Goal: Information Seeking & Learning: Learn about a topic

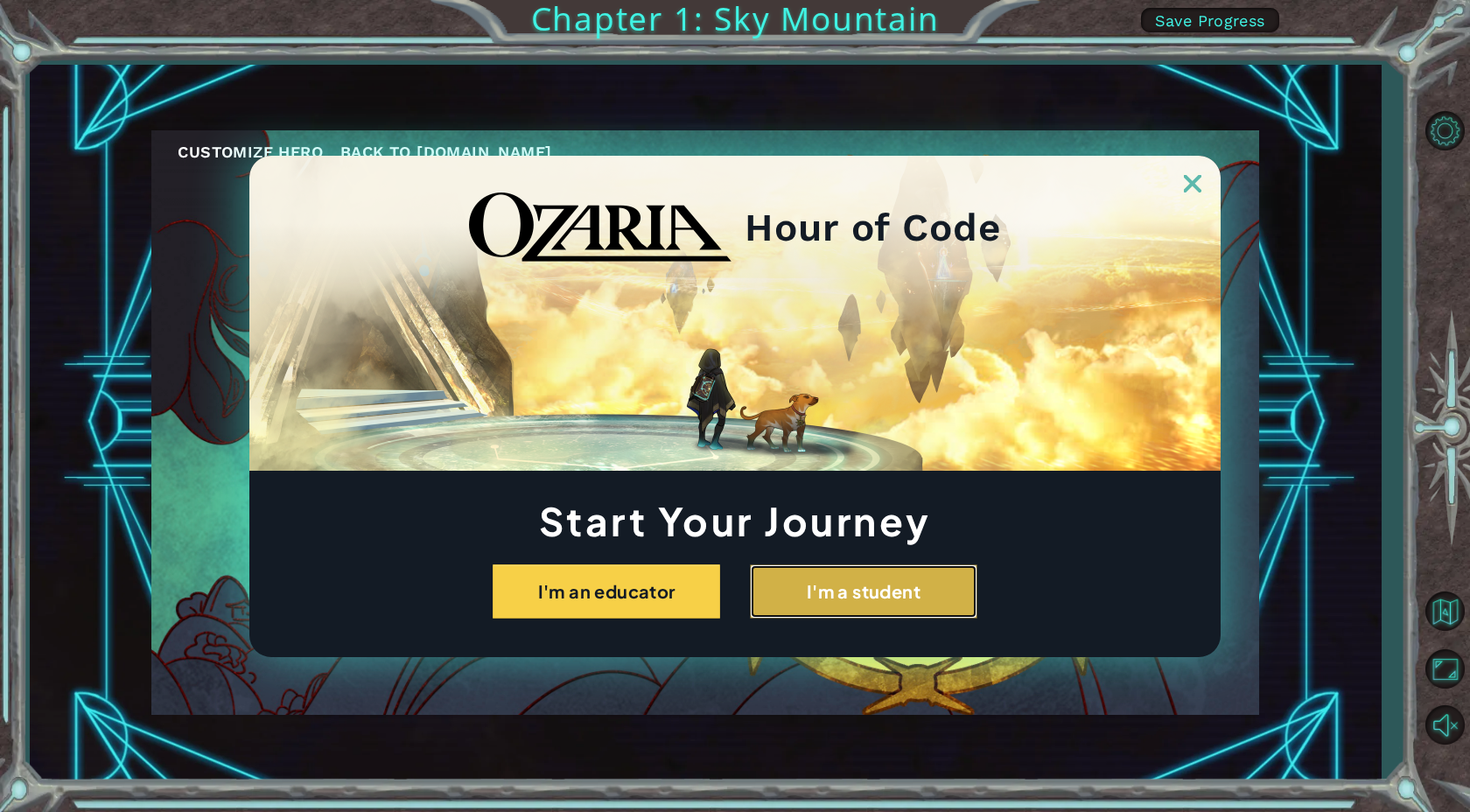
click at [877, 606] on button "I'm a student" at bounding box center [864, 591] width 228 height 54
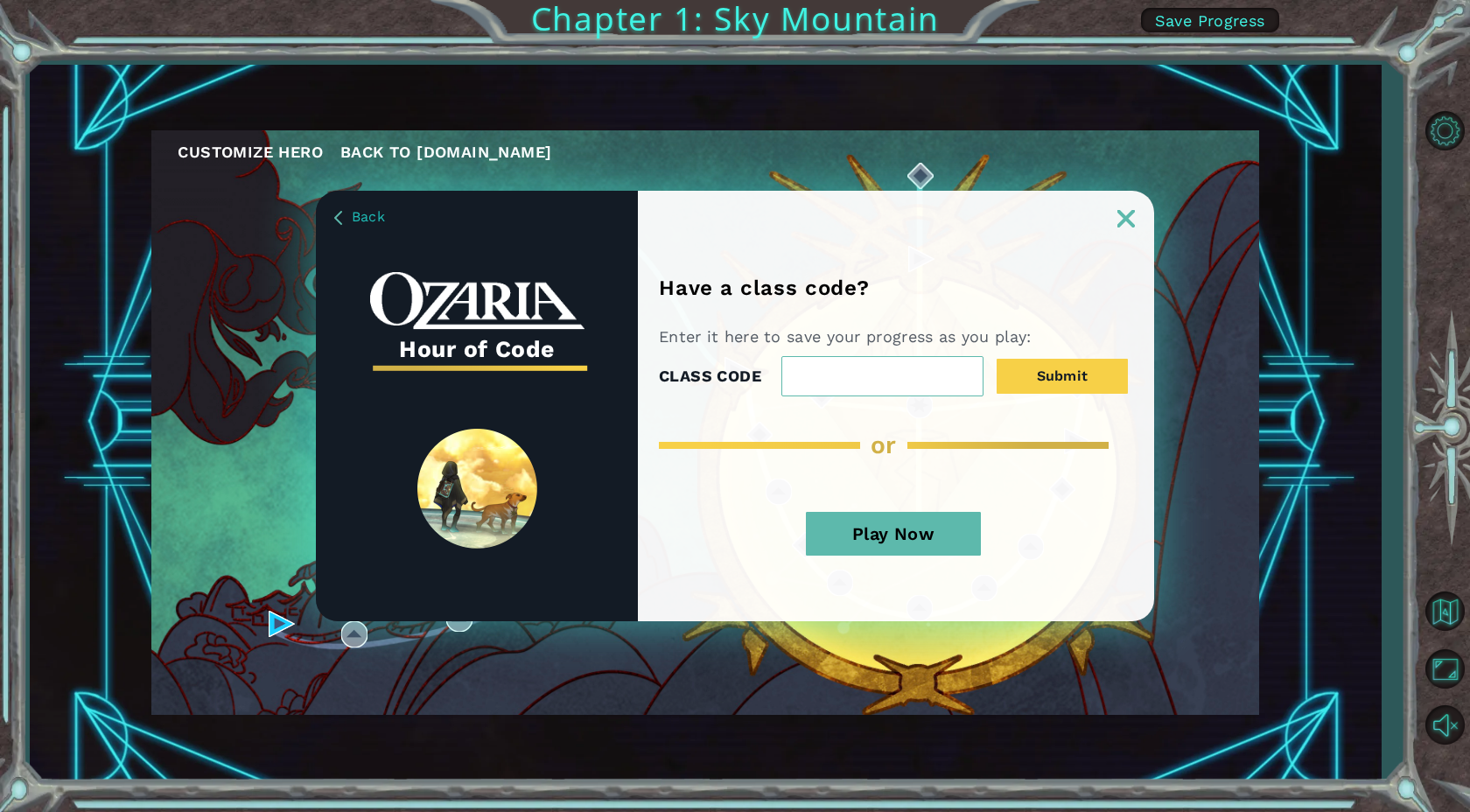
click at [899, 530] on button "Play Now" at bounding box center [894, 533] width 175 height 44
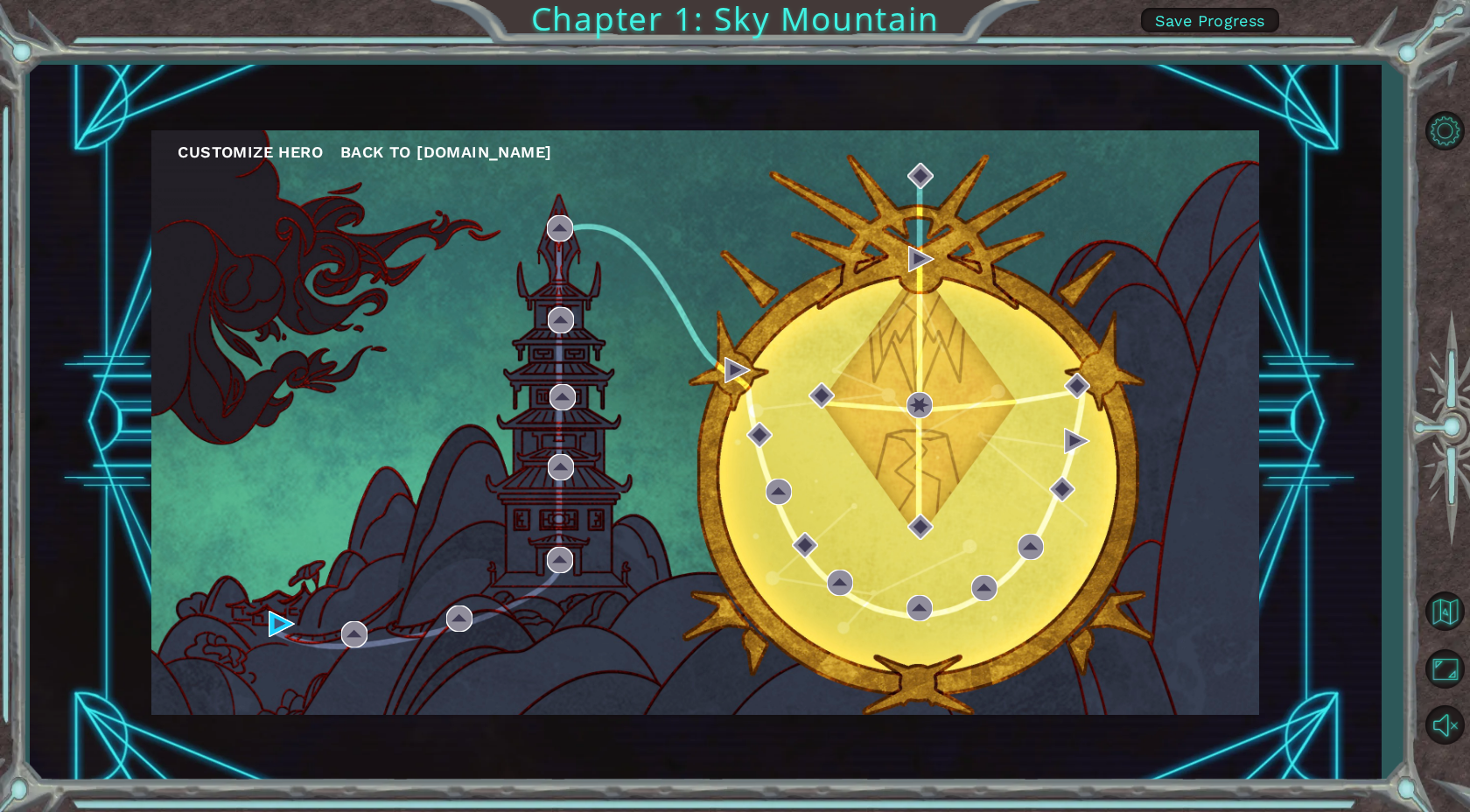
click at [829, 491] on div "Customize Hero Back to [DOMAIN_NAME]" at bounding box center [705, 422] width 1108 height 584
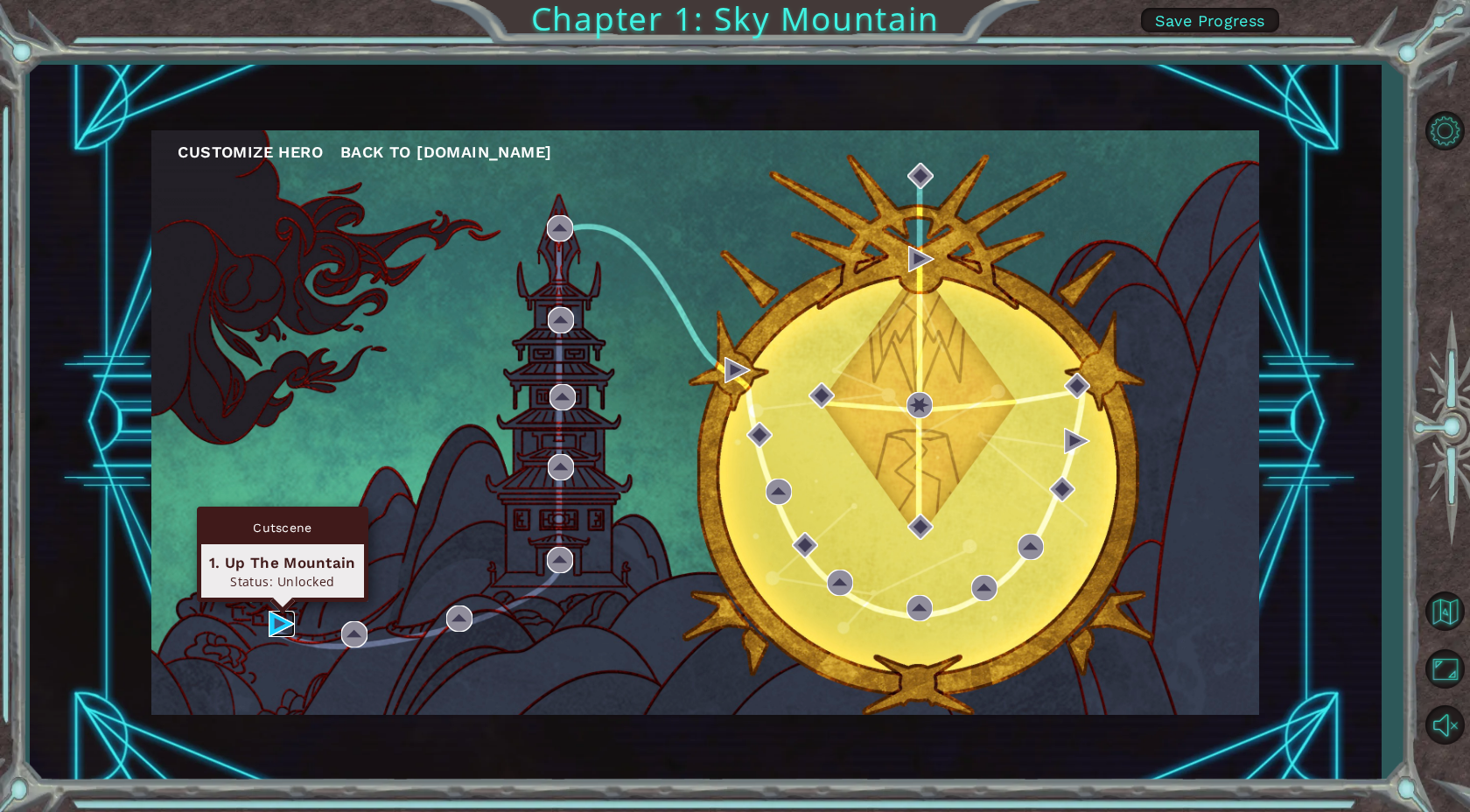
click at [286, 632] on img at bounding box center [281, 623] width 26 height 26
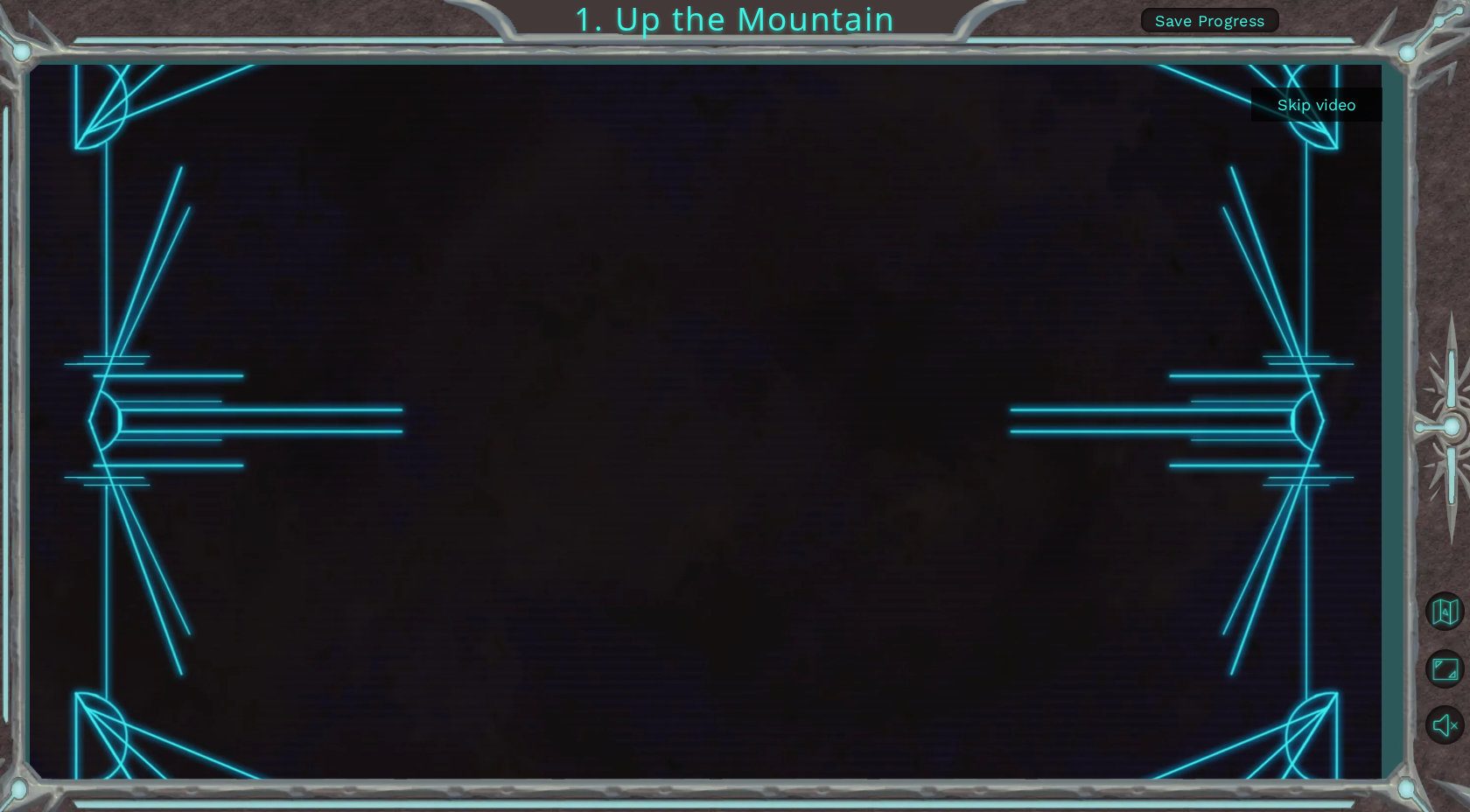
click at [1322, 106] on button "Skip video" at bounding box center [1316, 104] width 131 height 34
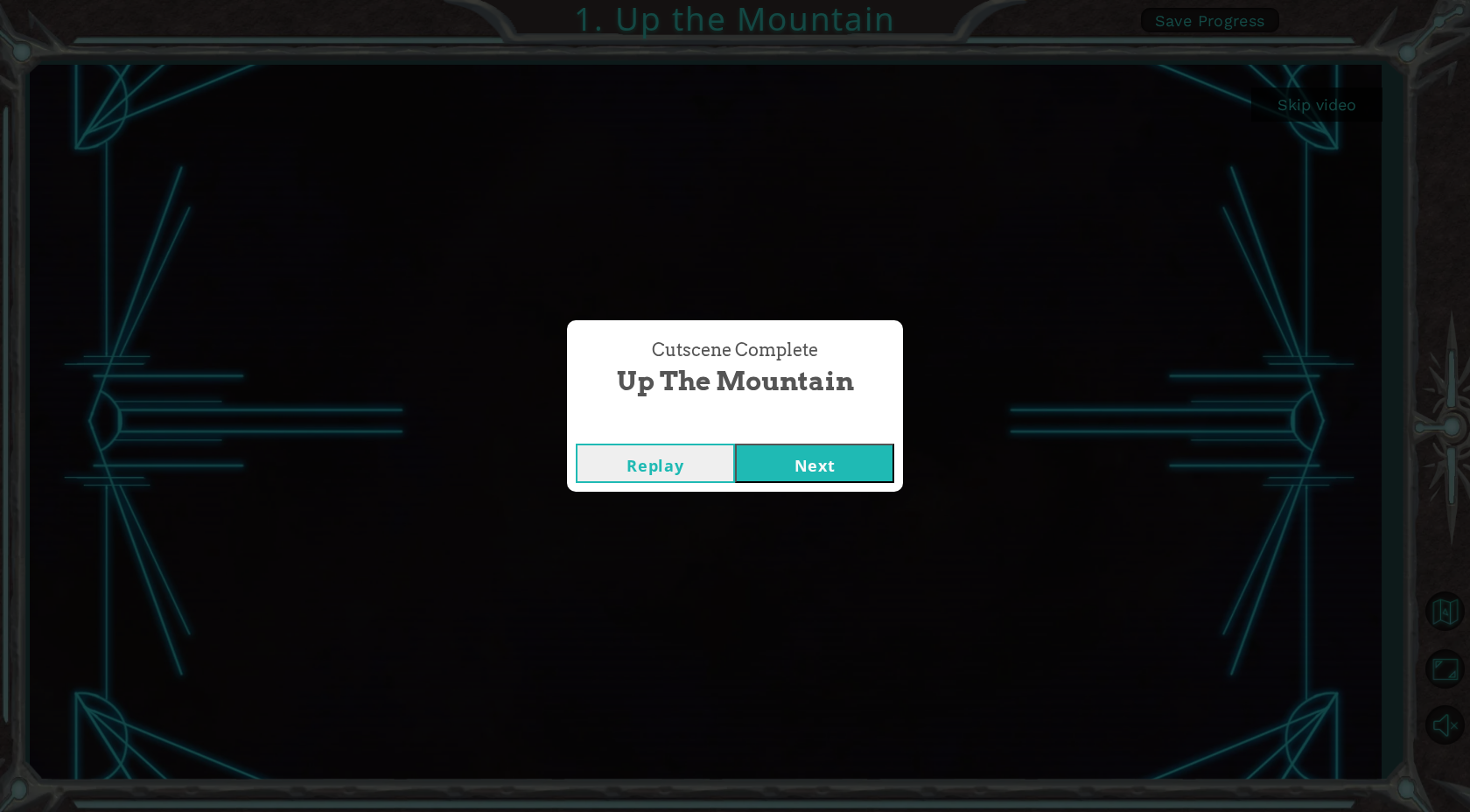
click at [807, 469] on button "Next" at bounding box center [815, 463] width 160 height 39
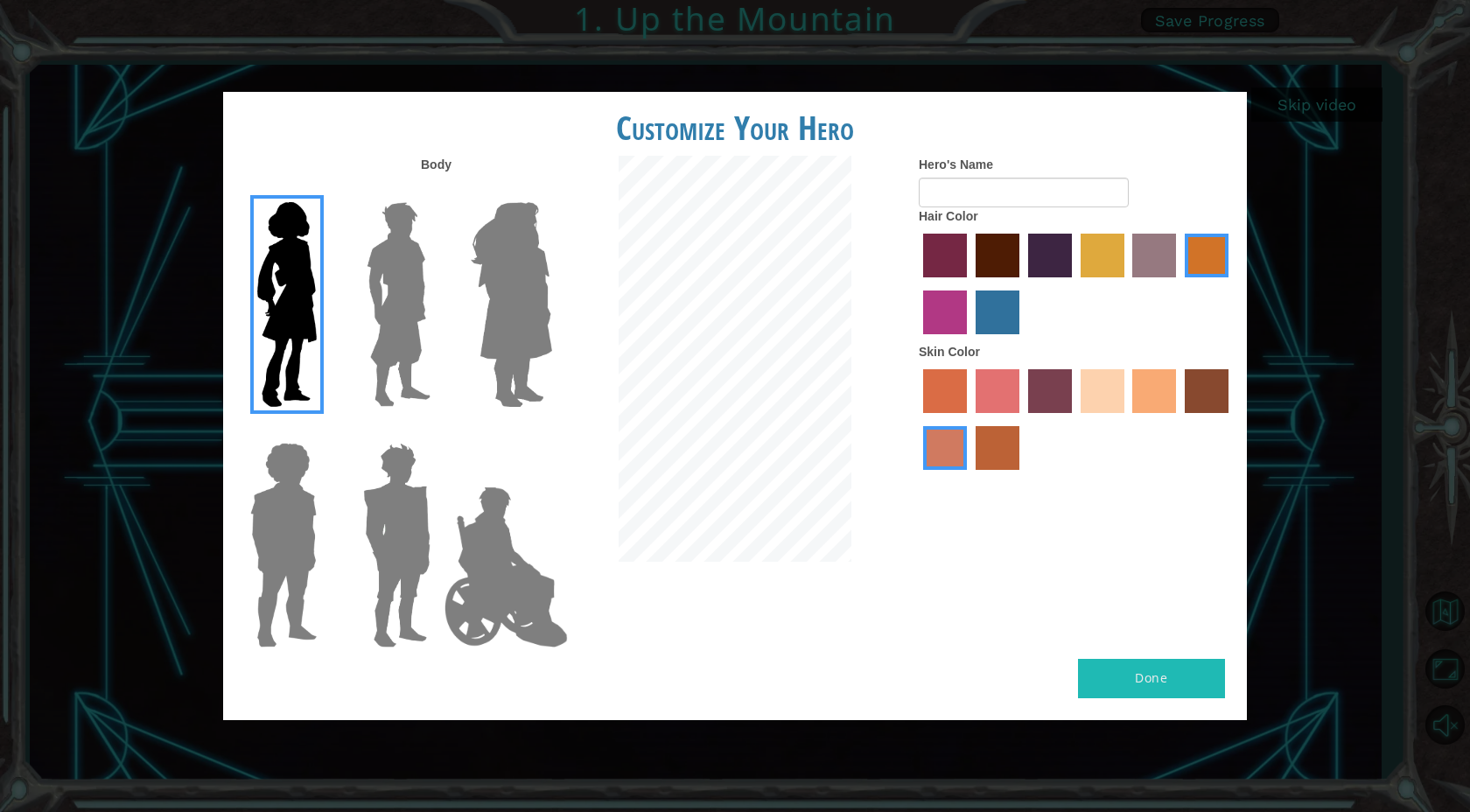
click at [1248, 134] on div "Customize Your Hero Body Hero's Name Hair Color Skin Color Done" at bounding box center [735, 406] width 1470 height 812
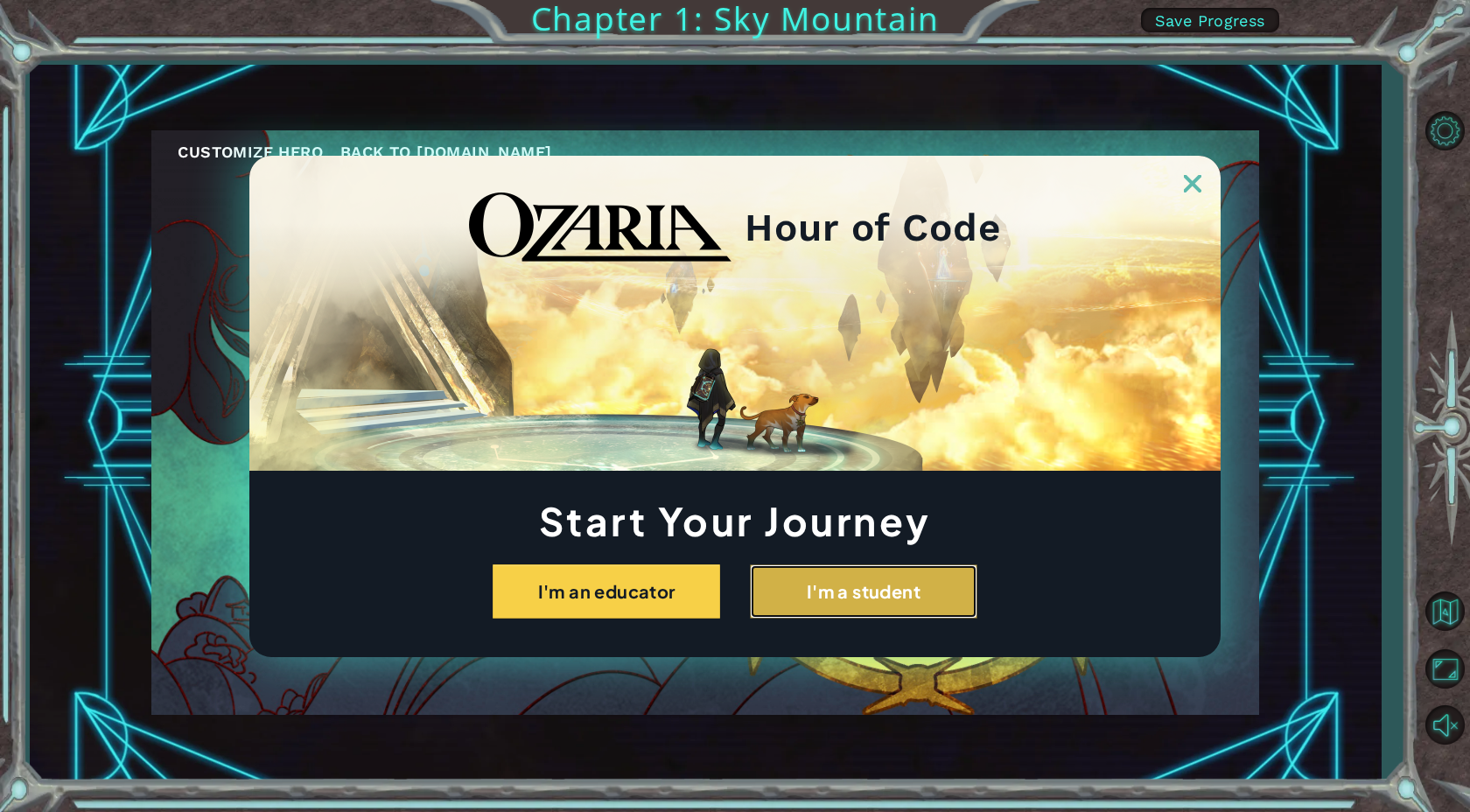
click at [876, 597] on button "I'm a student" at bounding box center [864, 591] width 228 height 54
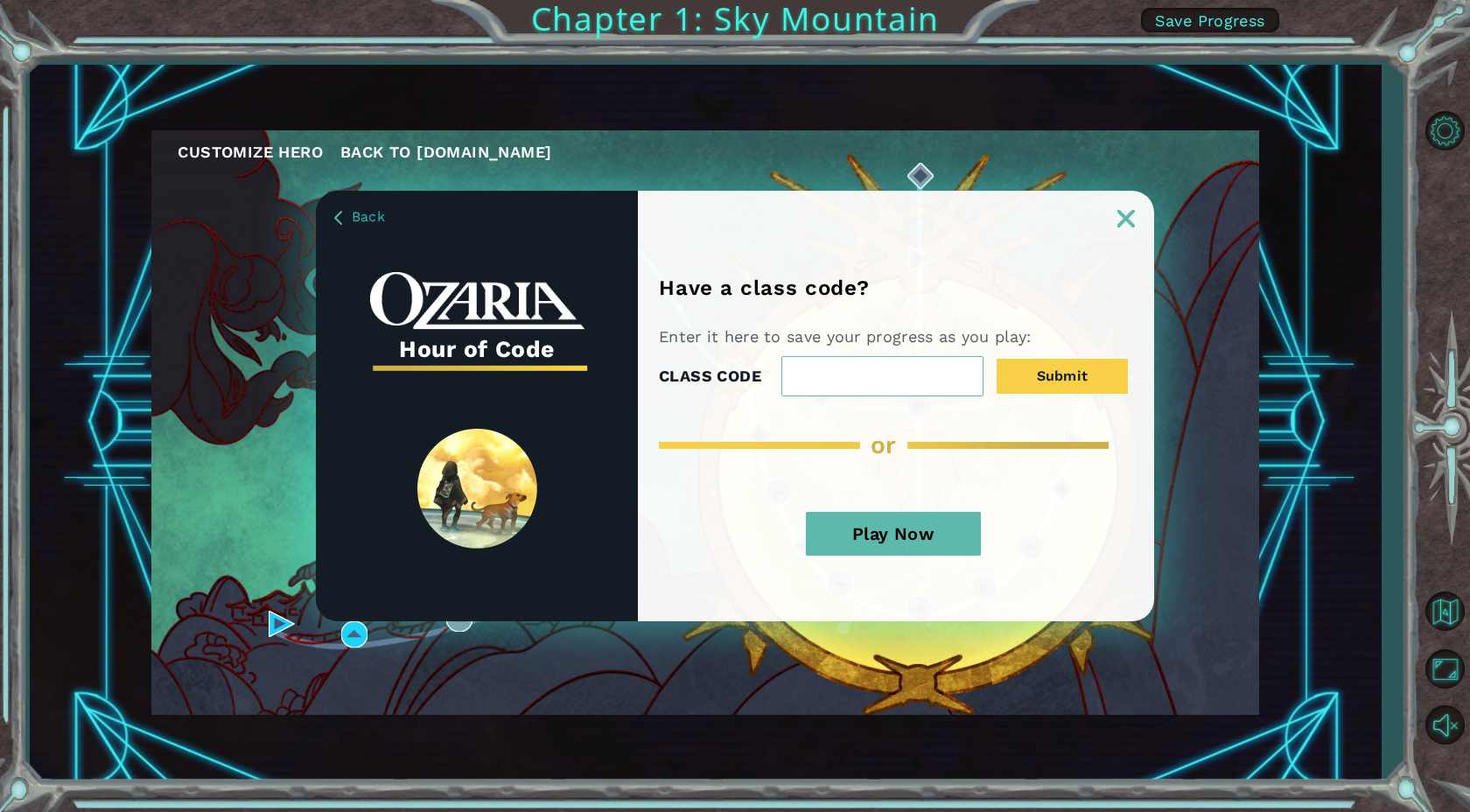
click at [950, 542] on button "Play Now" at bounding box center [894, 533] width 175 height 44
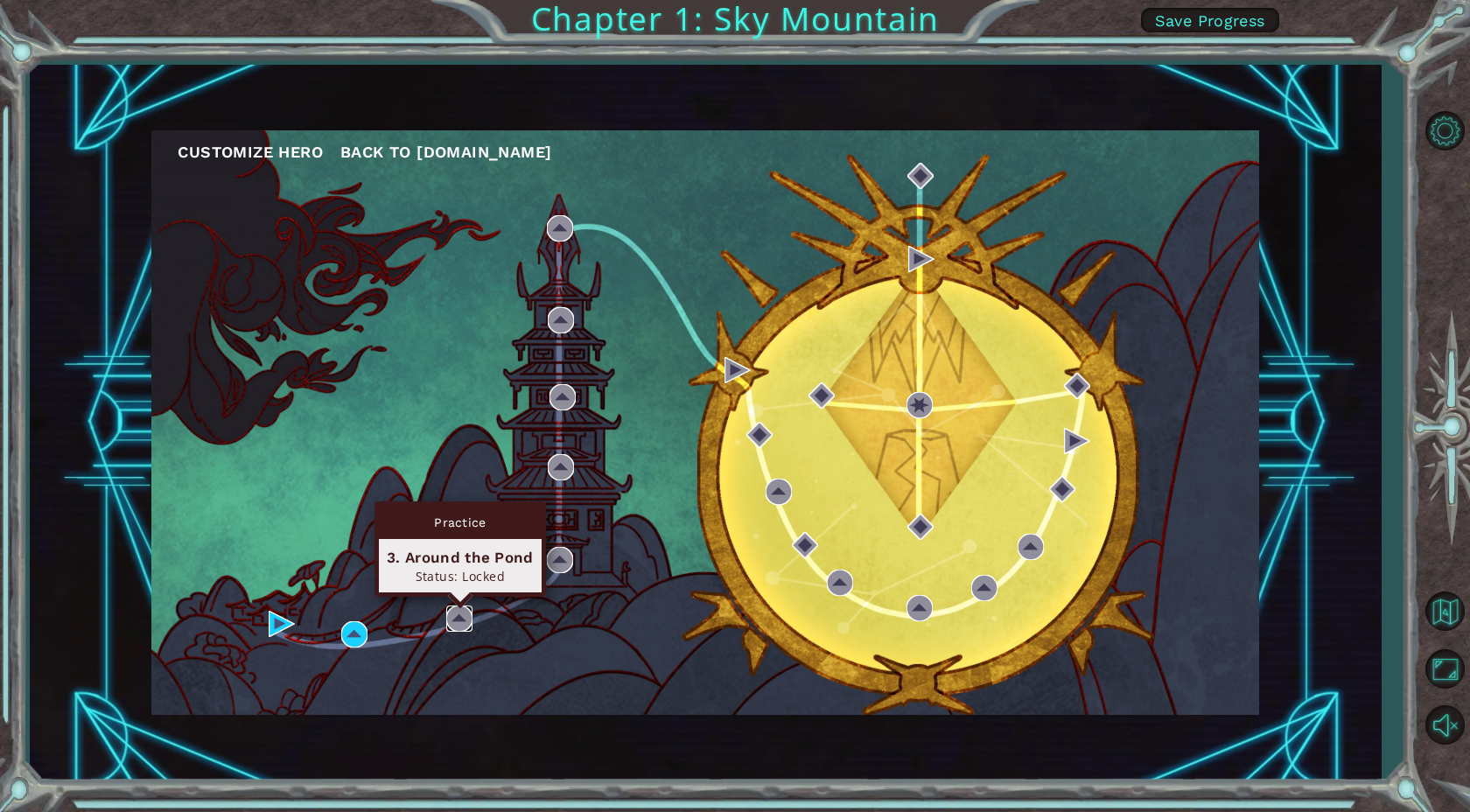
click at [457, 623] on img at bounding box center [459, 618] width 26 height 26
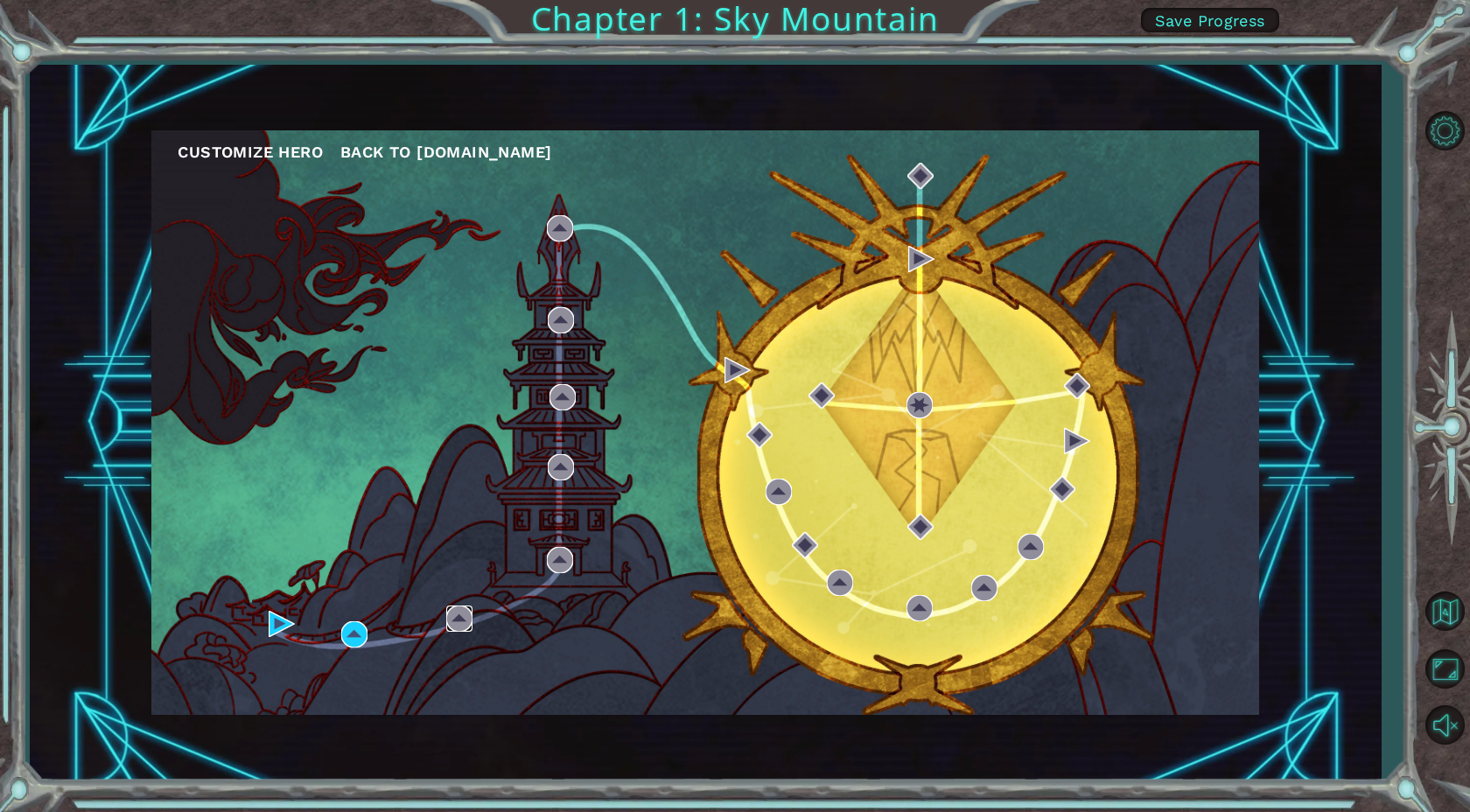
click at [457, 623] on img at bounding box center [459, 618] width 26 height 26
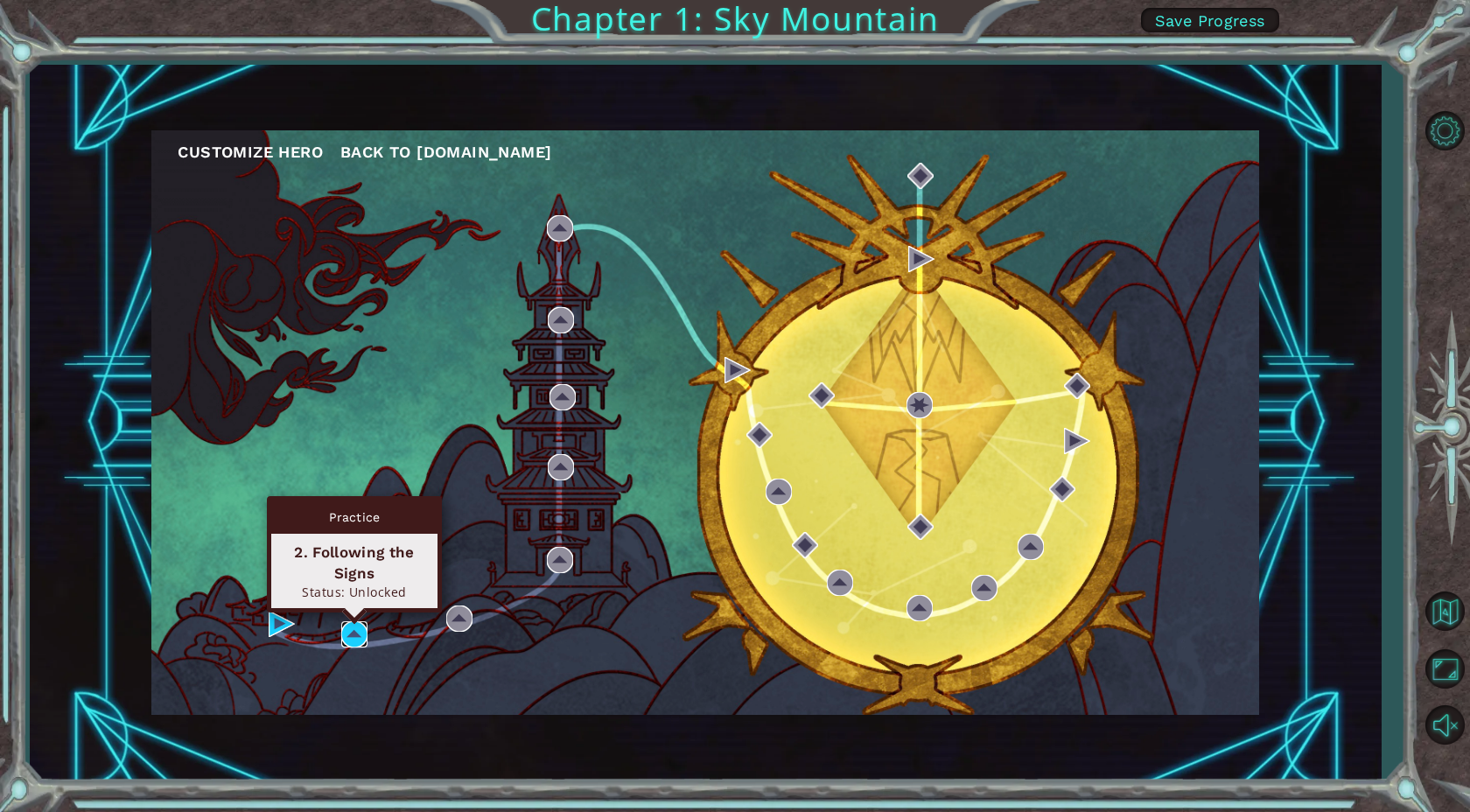
click at [357, 641] on img at bounding box center [354, 634] width 26 height 26
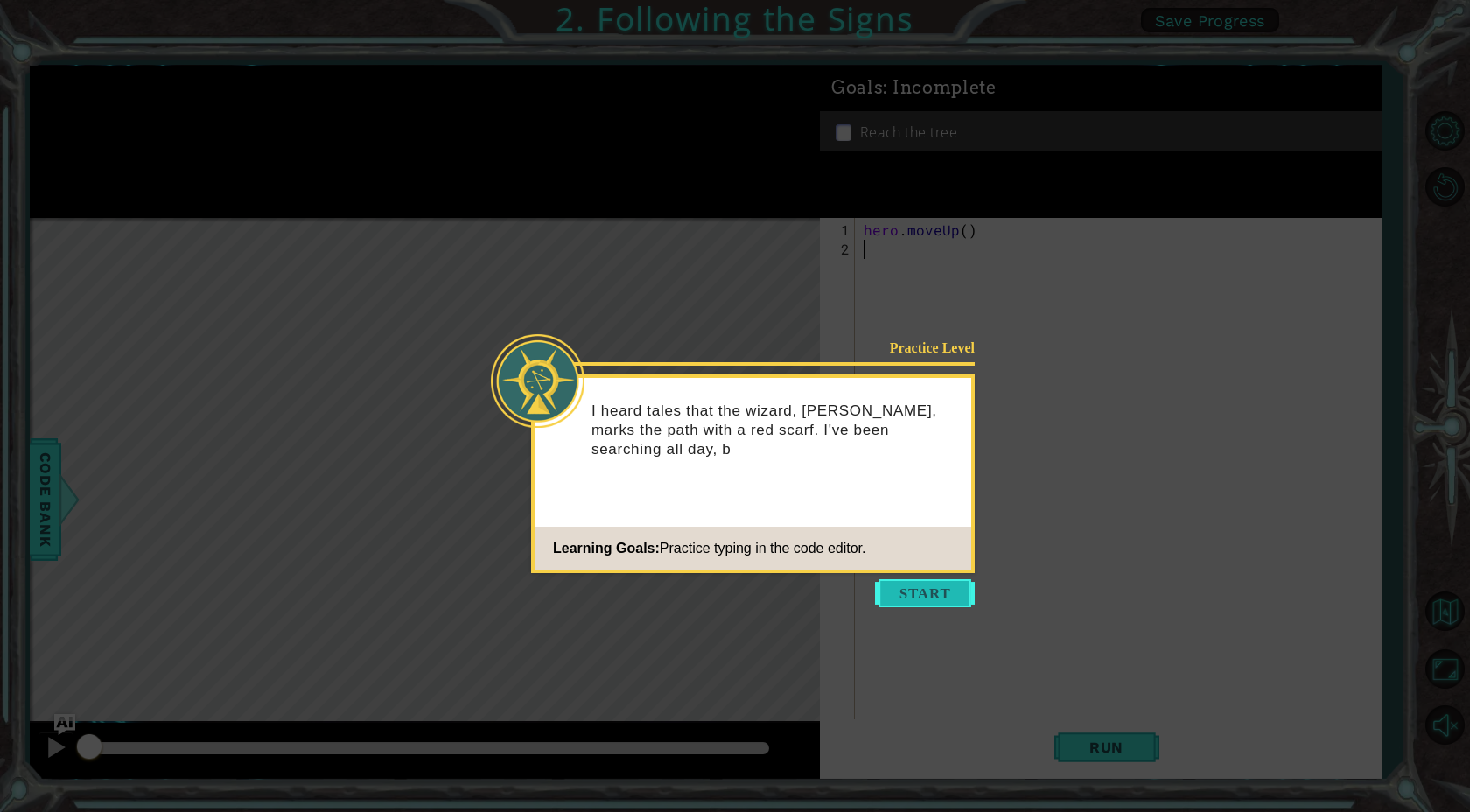
click at [934, 597] on button "Start" at bounding box center [925, 593] width 100 height 28
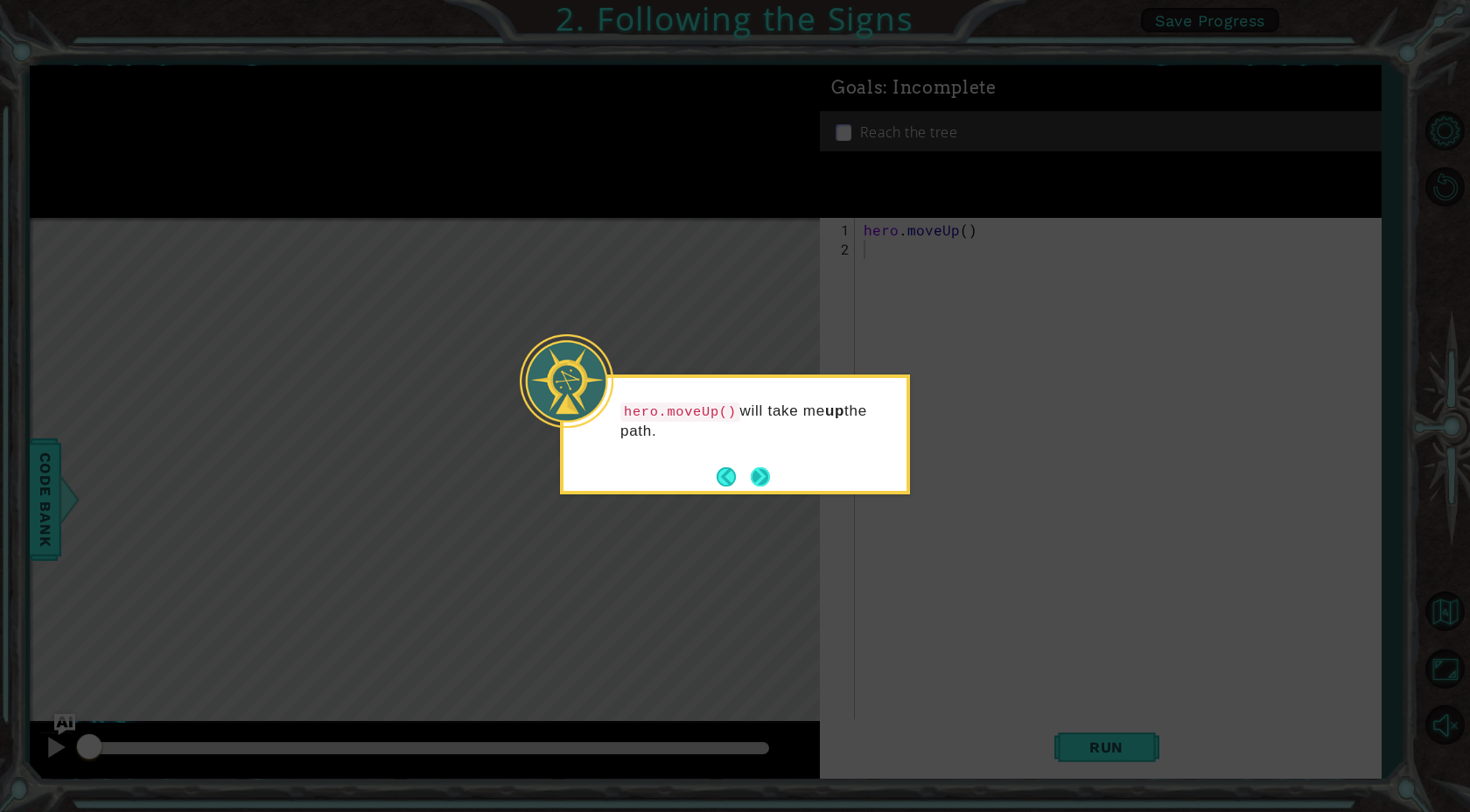
click at [759, 474] on button "Next" at bounding box center [761, 477] width 19 height 19
